Goal: Task Accomplishment & Management: Use online tool/utility

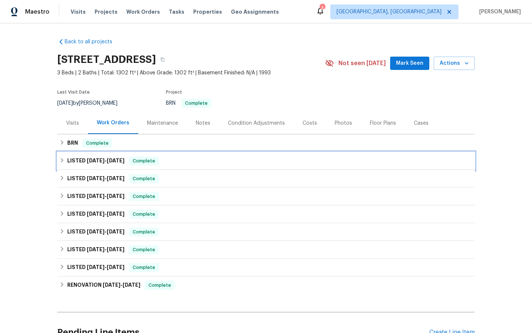
click at [144, 160] on span "Complete" at bounding box center [144, 160] width 28 height 7
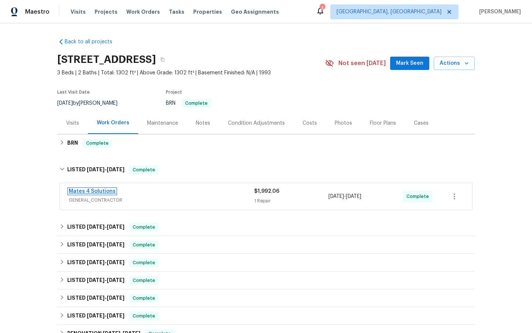
click at [92, 189] on link "Mates 4 Solutions" at bounding box center [92, 190] width 47 height 5
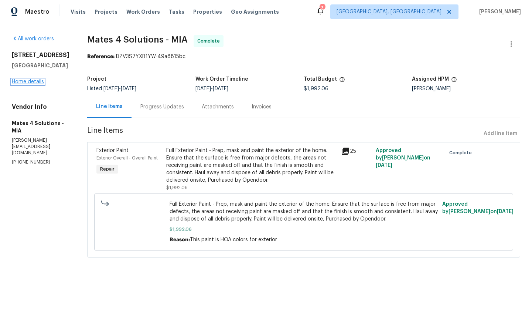
click at [26, 84] on link "Home details" at bounding box center [28, 81] width 32 height 5
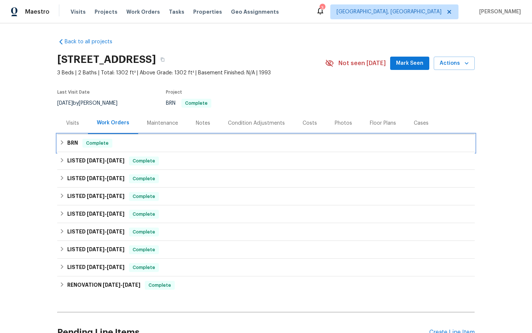
click at [97, 141] on span "Complete" at bounding box center [97, 142] width 28 height 7
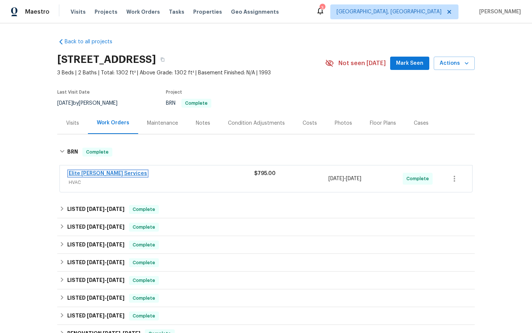
click at [96, 174] on link "Elite [PERSON_NAME] Services" at bounding box center [108, 173] width 78 height 5
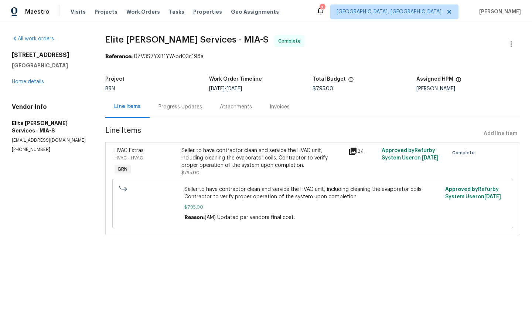
click at [170, 108] on div "Progress Updates" at bounding box center [181, 106] width 44 height 7
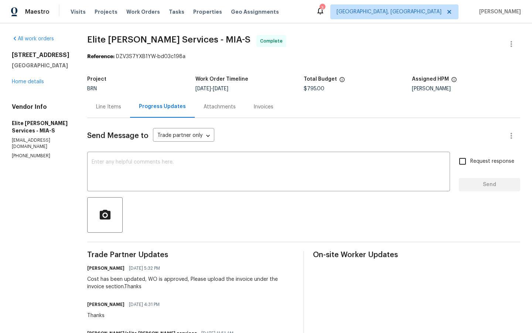
click at [119, 108] on div "Line Items" at bounding box center [108, 106] width 25 height 7
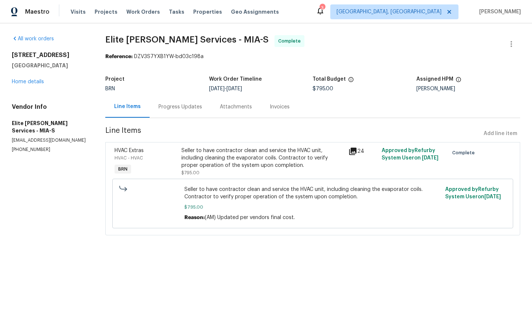
click at [353, 151] on icon at bounding box center [352, 150] width 7 height 7
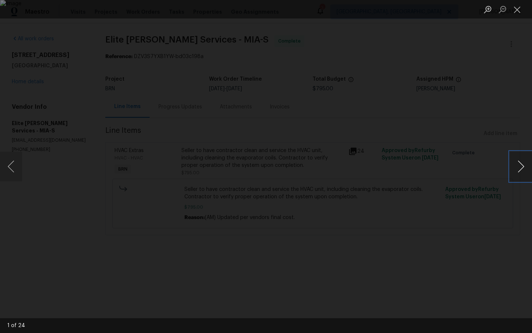
click at [523, 166] on button "Next image" at bounding box center [521, 167] width 22 height 30
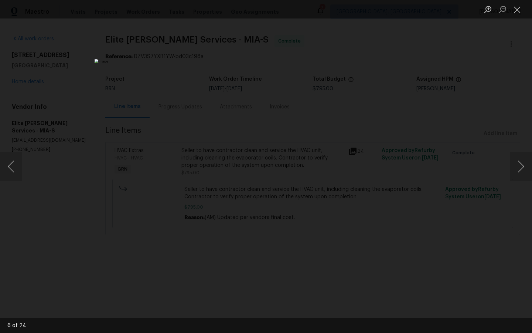
click at [479, 241] on div "Lightbox" at bounding box center [266, 166] width 532 height 333
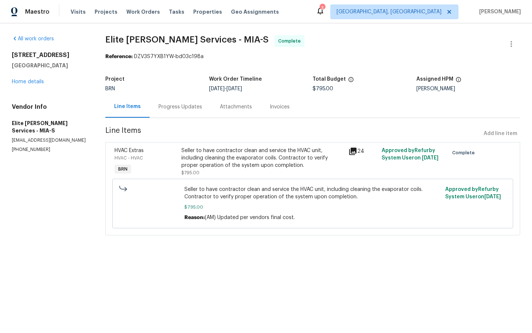
click at [277, 105] on div "Invoices" at bounding box center [280, 106] width 20 height 7
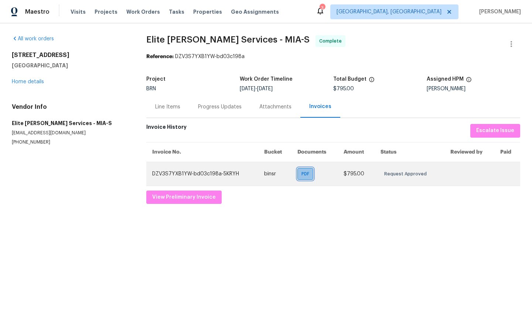
click at [308, 173] on span "PDF" at bounding box center [307, 173] width 11 height 7
